Goal: Task Accomplishment & Management: Manage account settings

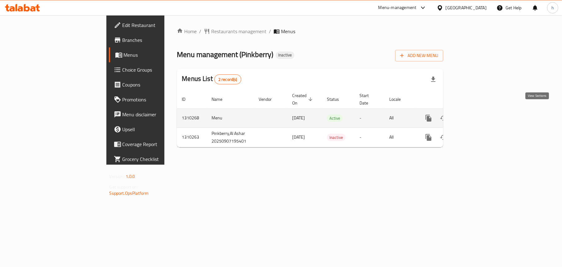
click at [477, 115] on icon "enhanced table" at bounding box center [473, 118] width 7 height 7
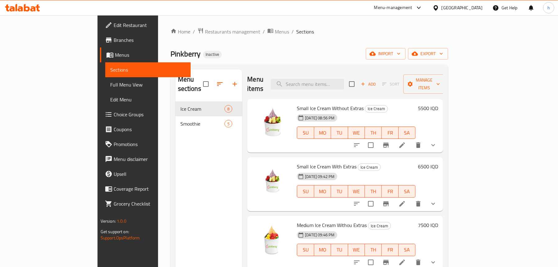
click at [110, 84] on span "Full Menu View" at bounding box center [147, 84] width 75 height 7
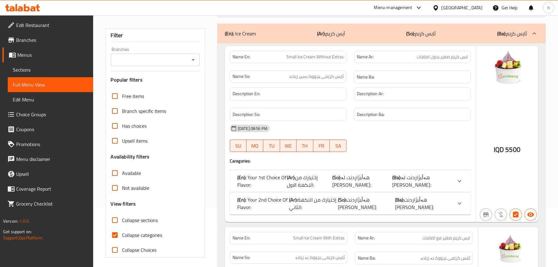
scroll to position [62, 0]
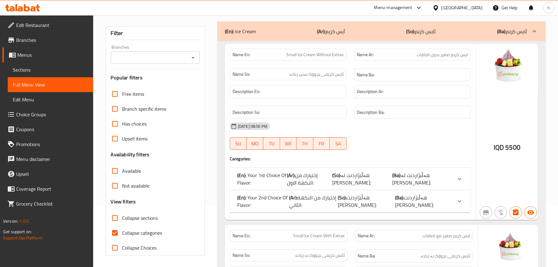
click at [191, 56] on icon "Open" at bounding box center [192, 57] width 7 height 7
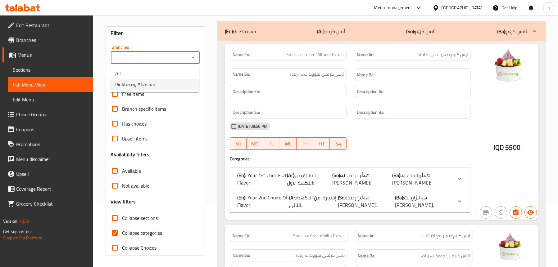
click at [173, 86] on li "Pinkberry, Al Ashar" at bounding box center [154, 84] width 89 height 11
type input "Pinkberry, Al Ashar"
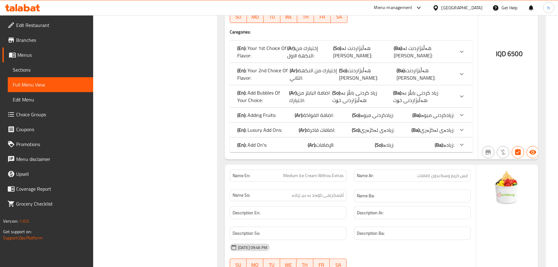
scroll to position [372, 0]
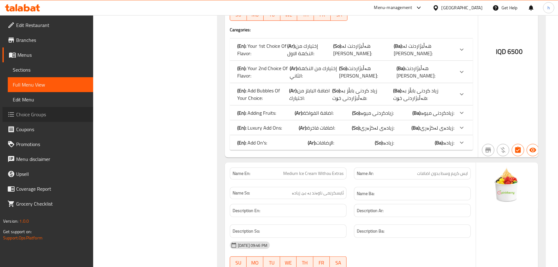
click at [24, 111] on span "Choice Groups" at bounding box center [52, 114] width 72 height 7
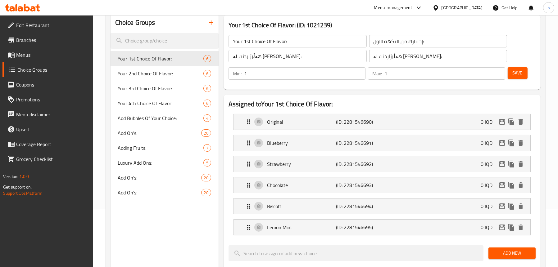
scroll to position [62, 0]
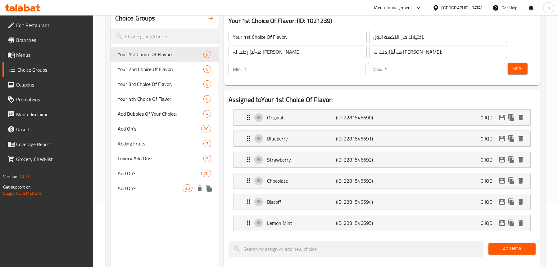
click at [142, 182] on div "Add On's: 20" at bounding box center [164, 188] width 108 height 15
type input "Add On's:"
type input "الإضافات:"
type input "زیادە:"
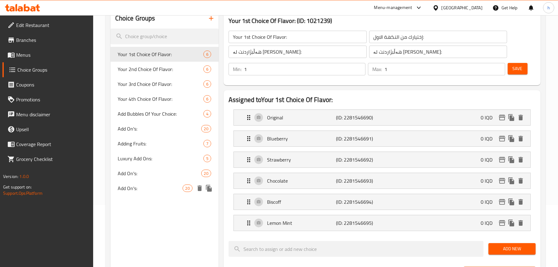
type input "0"
type input "3"
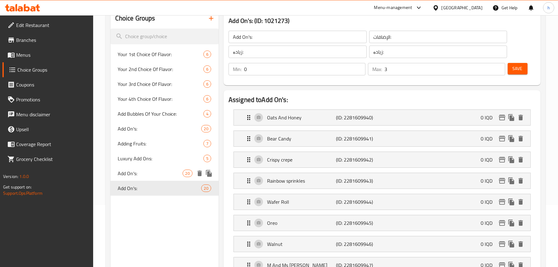
click at [142, 172] on span "Add On's:" at bounding box center [150, 173] width 65 height 7
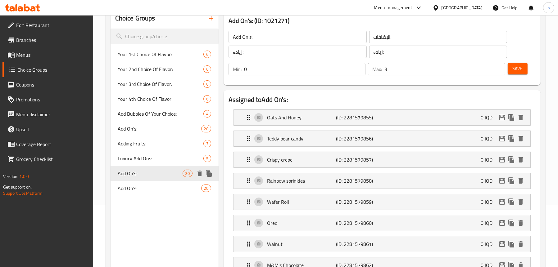
type input "Add On's:"
type input "4"
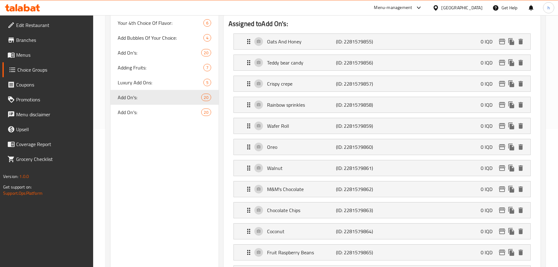
scroll to position [124, 0]
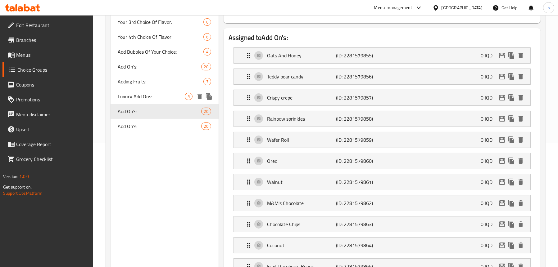
click at [150, 97] on span "Luxury Add Ons:" at bounding box center [151, 96] width 67 height 7
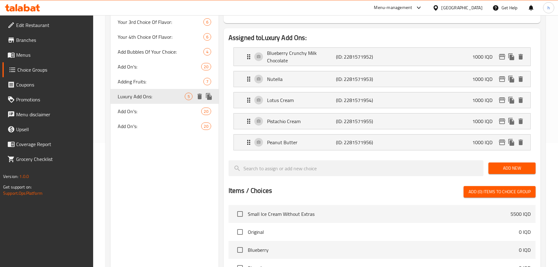
type input "Luxury Add Ons:"
type input "اضافات فاخرة:"
type input "زیادەی لەکژەری:"
type input "0"
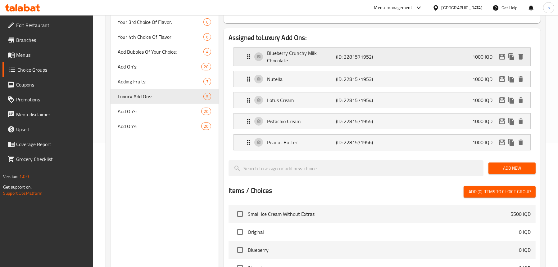
click at [311, 55] on p "Blueberry Crunchy Milk Chocolate" at bounding box center [301, 56] width 69 height 15
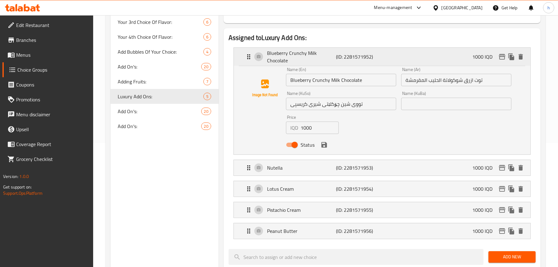
click at [311, 55] on p "Blueberry Crunchy Milk Chocolate" at bounding box center [301, 56] width 69 height 15
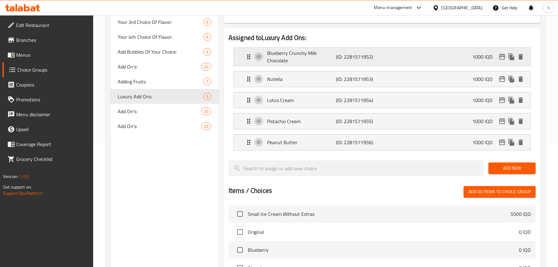
click at [296, 59] on p "Blueberry Crunchy Milk Chocolate" at bounding box center [301, 56] width 69 height 15
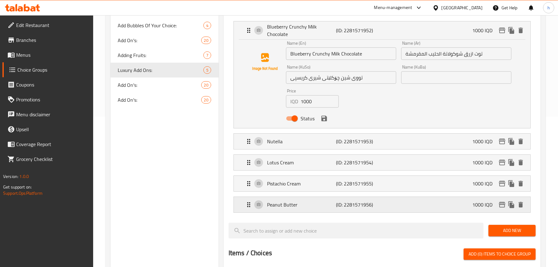
scroll to position [217, 0]
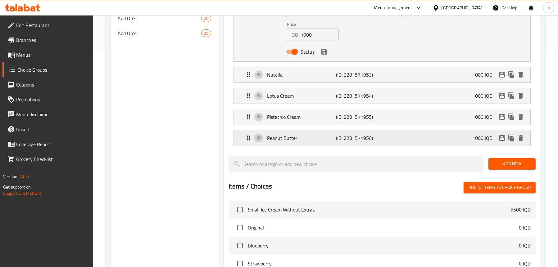
click at [286, 143] on div "Peanut Butter (ID: 2281571956) 1000 IQD" at bounding box center [384, 138] width 278 height 16
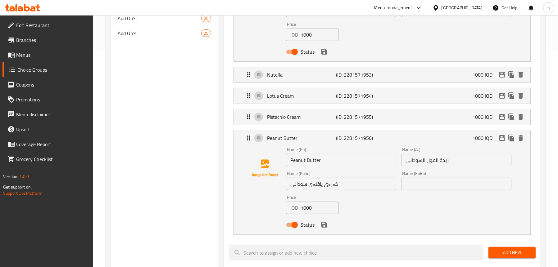
click at [303, 160] on input "Peanut Butter" at bounding box center [341, 160] width 110 height 12
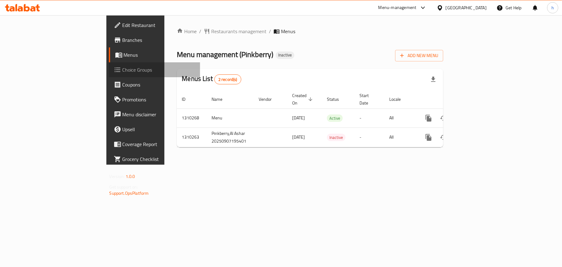
click at [123, 68] on span "Choice Groups" at bounding box center [159, 69] width 73 height 7
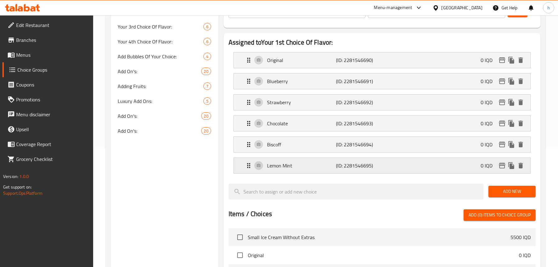
scroll to position [124, 0]
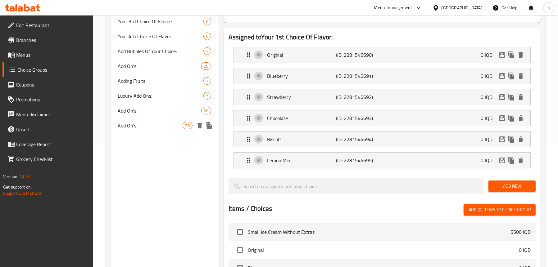
click at [124, 124] on span "Add On's:" at bounding box center [150, 125] width 65 height 7
type input "Add On's:"
type input "الإضافات:"
type input "زیادە:"
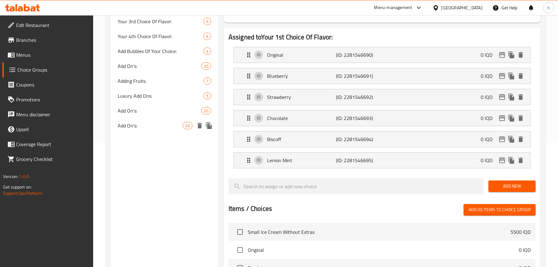
type input "0"
type input "3"
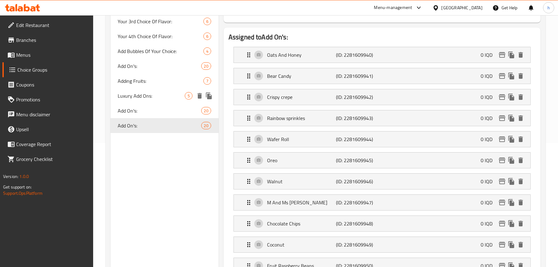
click at [142, 100] on span "Luxury Add Ons:" at bounding box center [151, 95] width 67 height 7
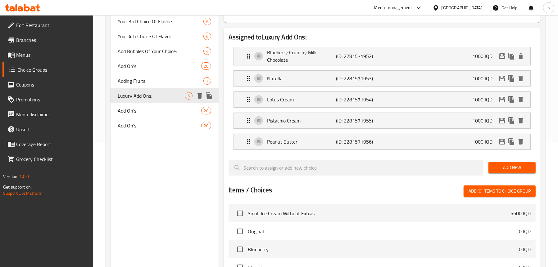
type input "Luxury Add Ons:"
type input "اضافات فاخرة:"
type input "زیادەی لەکژەری:"
type input "0"
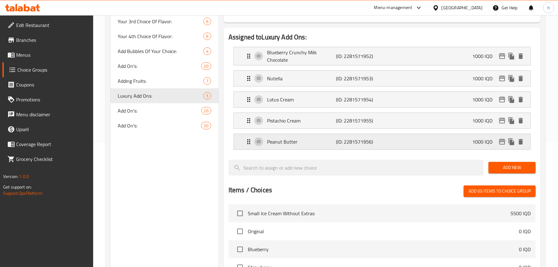
click at [311, 144] on p "Peanut Butter" at bounding box center [301, 141] width 69 height 7
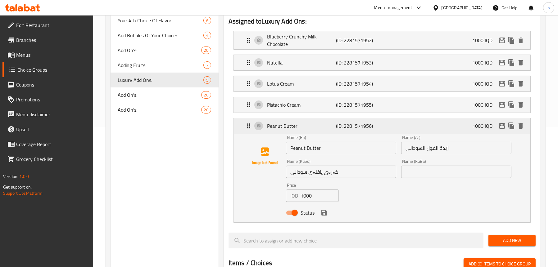
scroll to position [155, 0]
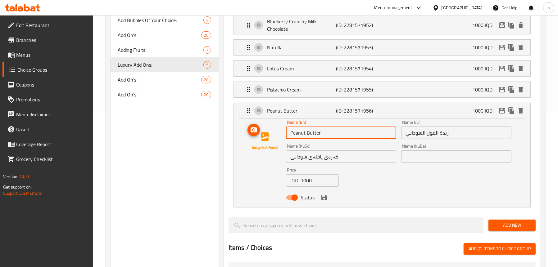
drag, startPoint x: 321, startPoint y: 133, endPoint x: 271, endPoint y: 131, distance: 50.9
click at [271, 131] on div "Name (En) Peanut Butter Name (En) Name (Ar) زبدة الفول السوداني Name (Ar) Name …" at bounding box center [382, 161] width 276 height 83
click at [331, 155] on input "کەرەی پاقلەی سودانی" at bounding box center [341, 157] width 110 height 12
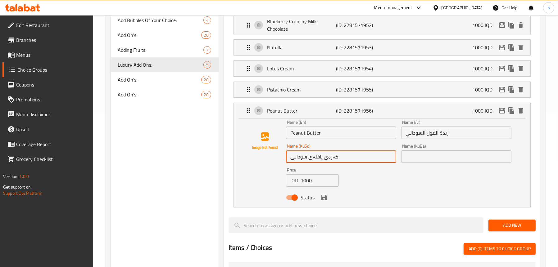
click at [331, 155] on input "کەرەی پاقلەی سودانی" at bounding box center [341, 157] width 110 height 12
paste input "زبدەی فستەقی عەبید"
click at [324, 199] on icon "save" at bounding box center [324, 198] width 6 height 6
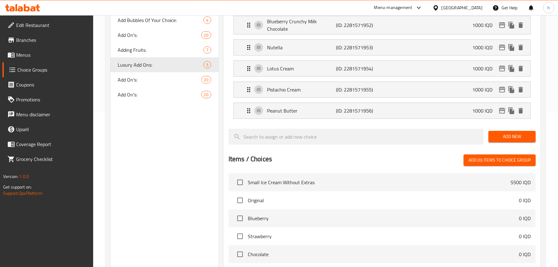
type input "زبدەی فستەقی عەبید"
click at [310, 112] on p "Peanut Butter" at bounding box center [301, 110] width 69 height 7
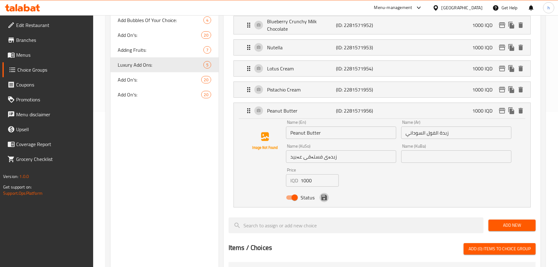
click at [326, 201] on icon "save" at bounding box center [323, 197] width 7 height 7
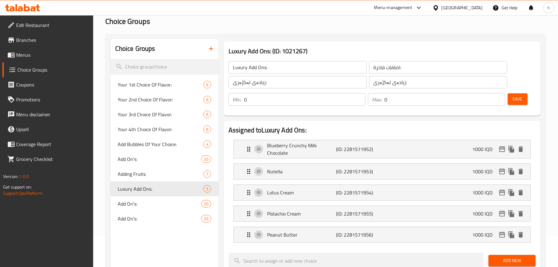
scroll to position [0, 0]
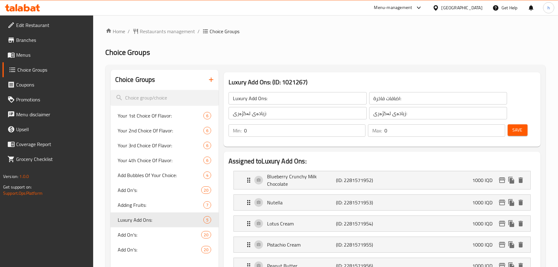
click at [518, 133] on span "Save" at bounding box center [517, 130] width 10 height 8
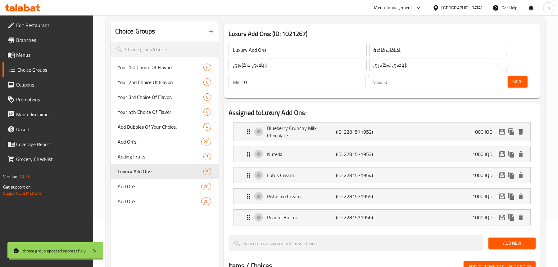
scroll to position [62, 0]
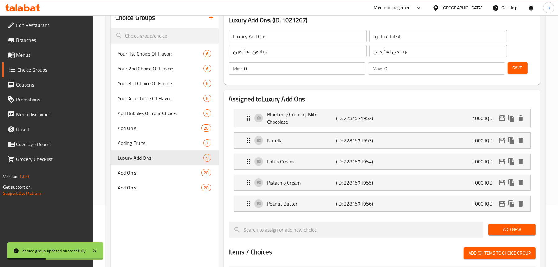
click at [26, 61] on link "Menus" at bounding box center [47, 54] width 91 height 15
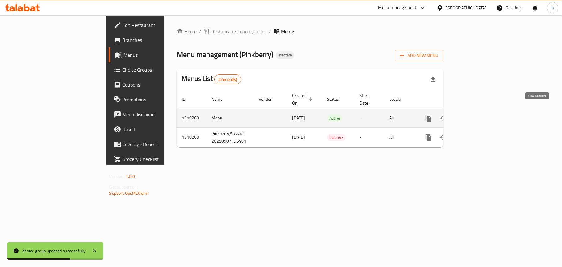
click at [477, 115] on icon "enhanced table" at bounding box center [473, 118] width 7 height 7
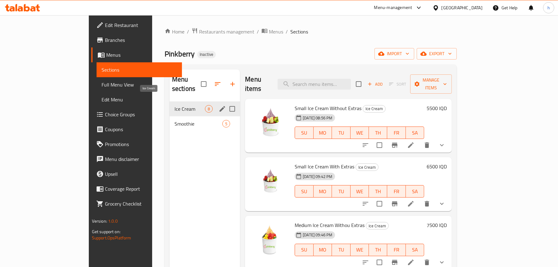
click at [174, 105] on span "Ice Cream" at bounding box center [189, 108] width 30 height 7
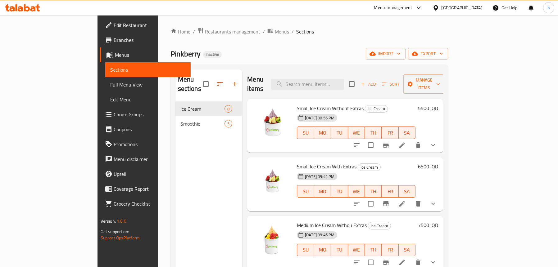
click at [114, 112] on span "Choice Groups" at bounding box center [150, 114] width 72 height 7
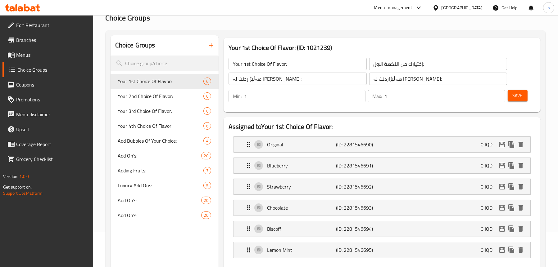
scroll to position [62, 0]
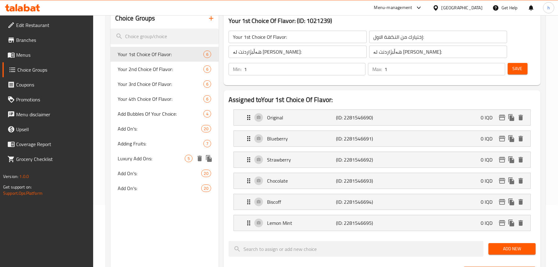
click at [123, 157] on span "Luxury Add Ons:" at bounding box center [151, 158] width 67 height 7
type input "Luxury Add Ons:"
type input "اضافات فاخرة:"
type input "زیادەی لەکژەری:"
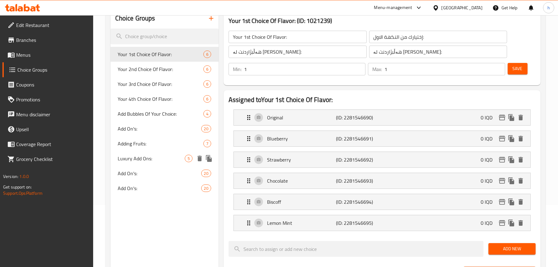
type input "0"
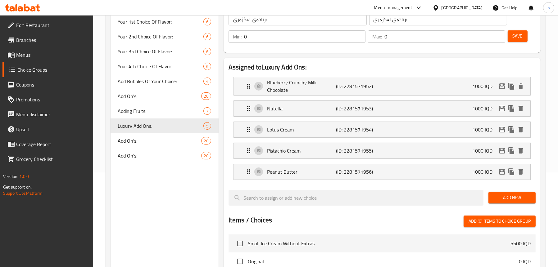
scroll to position [124, 0]
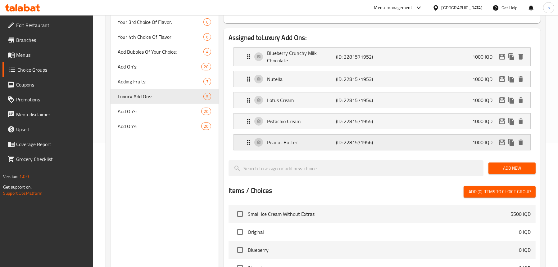
click at [326, 139] on p "Peanut Butter" at bounding box center [301, 142] width 69 height 7
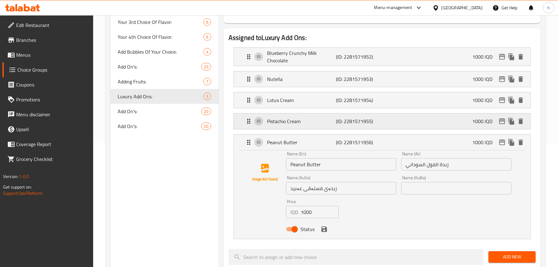
click at [304, 119] on p "Pistachio Cream" at bounding box center [301, 121] width 69 height 7
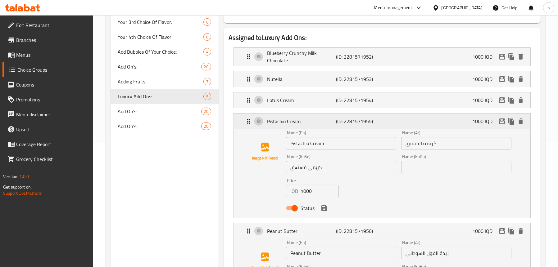
click at [293, 118] on p "Pistachio Cream" at bounding box center [301, 121] width 69 height 7
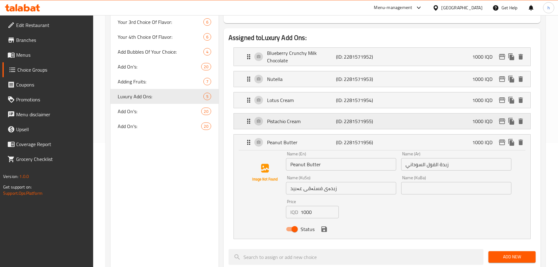
click at [281, 115] on div "Pistachio Cream (ID: 2281571955) 1000 IQD" at bounding box center [384, 122] width 278 height 16
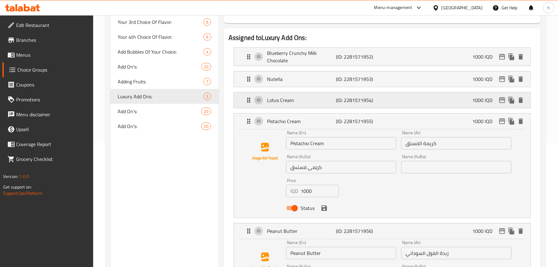
click at [282, 102] on p "Lotus Cream" at bounding box center [301, 100] width 69 height 7
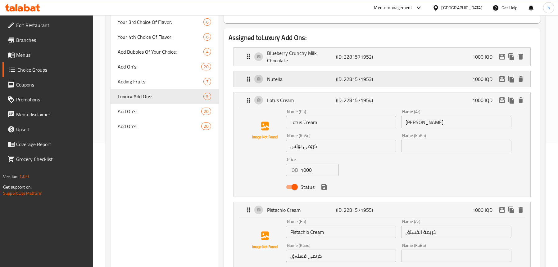
click at [283, 77] on p "Nutella" at bounding box center [301, 78] width 69 height 7
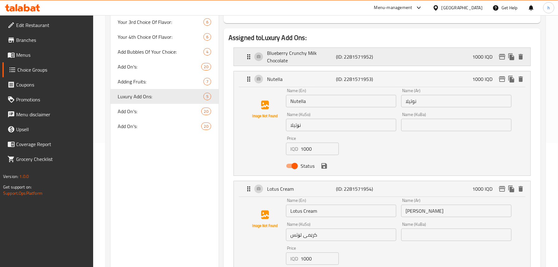
click at [288, 55] on p "Blueberry Crunchy Milk Chocolate" at bounding box center [301, 56] width 69 height 15
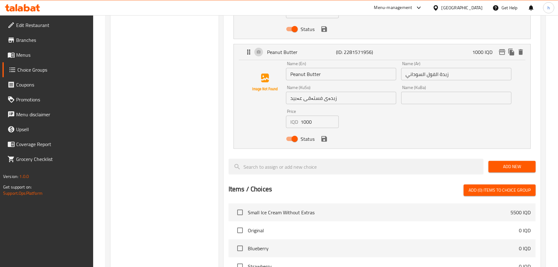
scroll to position [483, 0]
